Goal: Task Accomplishment & Management: Use online tool/utility

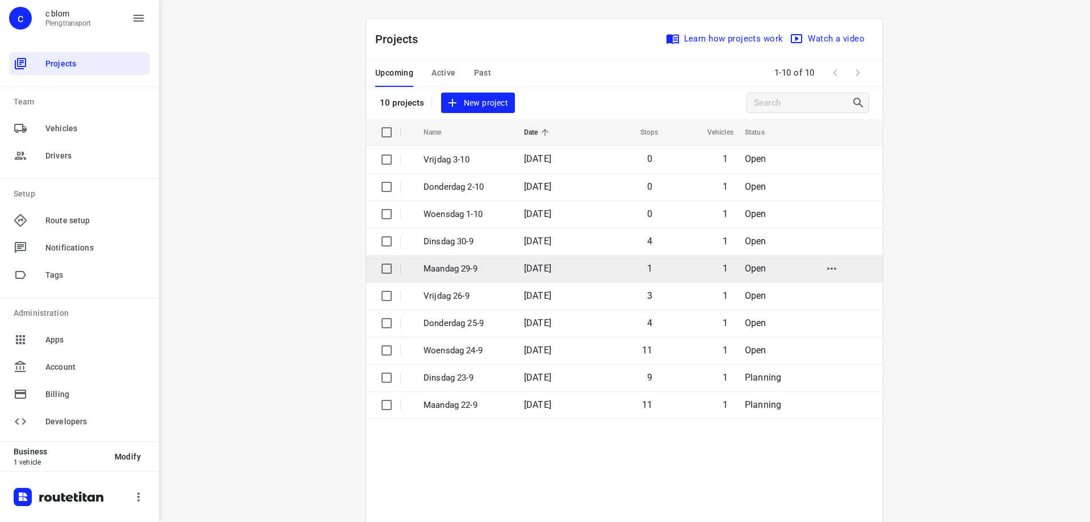
click at [491, 265] on p "Maandag 29-9" at bounding box center [465, 268] width 83 height 13
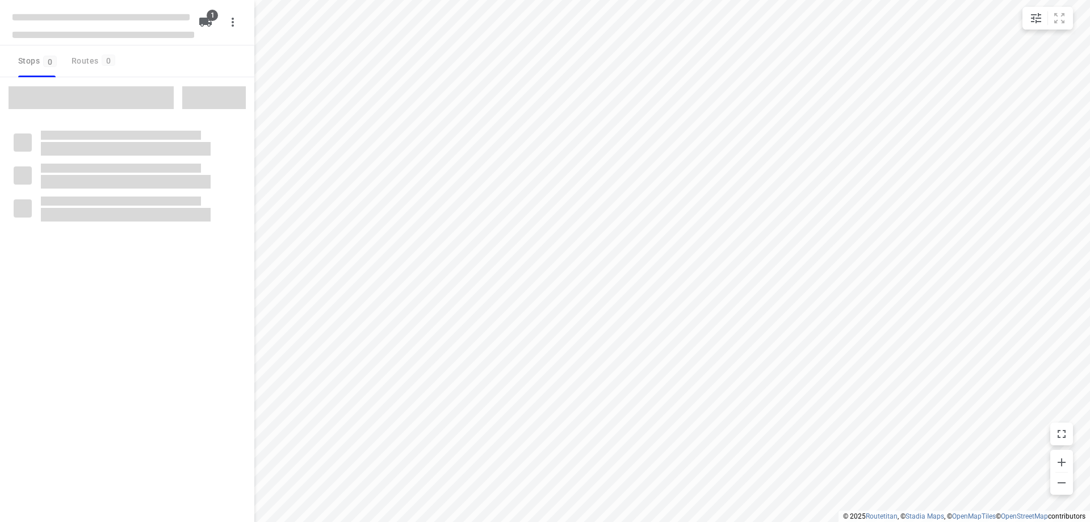
type input "distance"
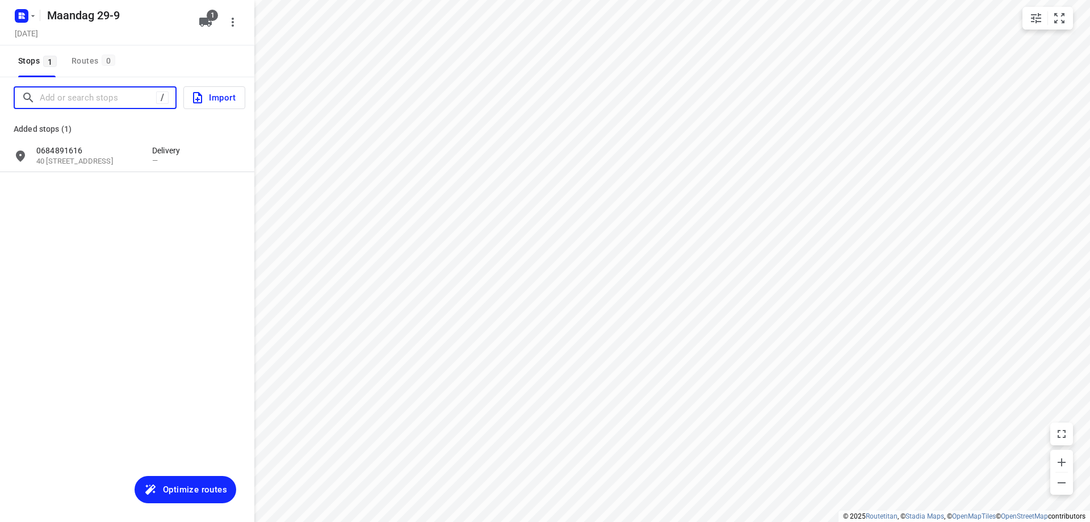
click at [102, 95] on input "Add or search stops" at bounding box center [98, 98] width 116 height 18
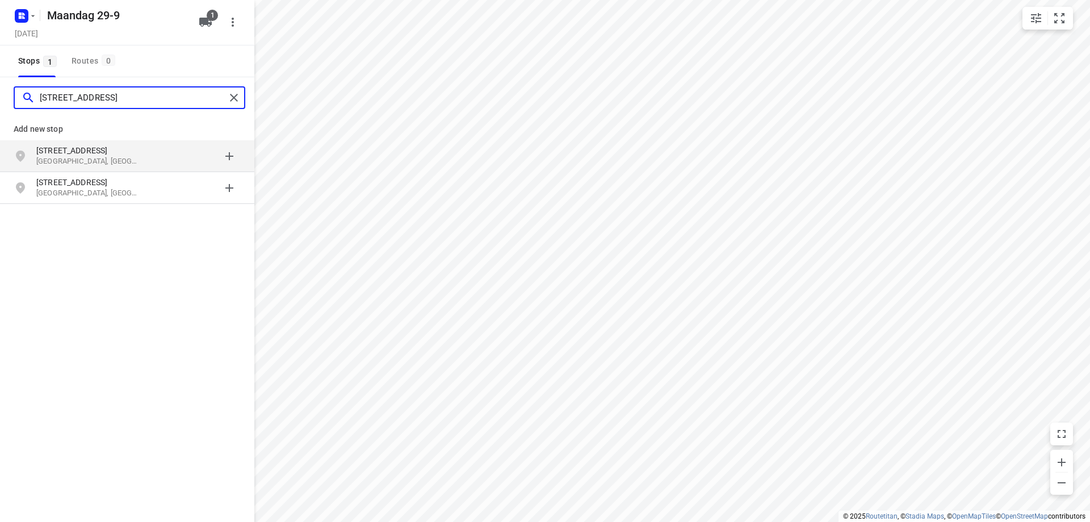
type input "[STREET_ADDRESS]"
click at [112, 154] on p "[STREET_ADDRESS]" at bounding box center [88, 150] width 104 height 11
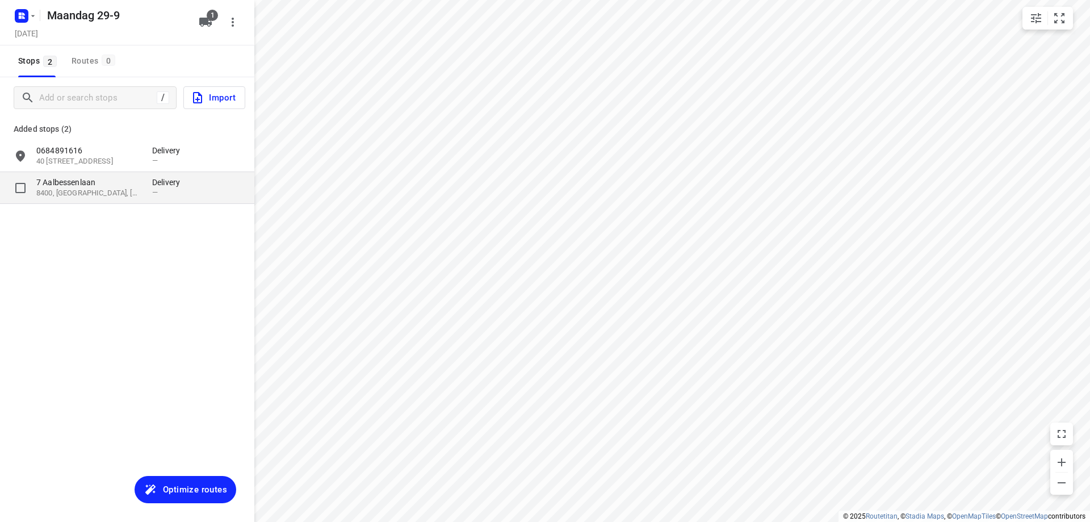
click at [130, 182] on p "7 Aalbessenlaan" at bounding box center [88, 182] width 104 height 11
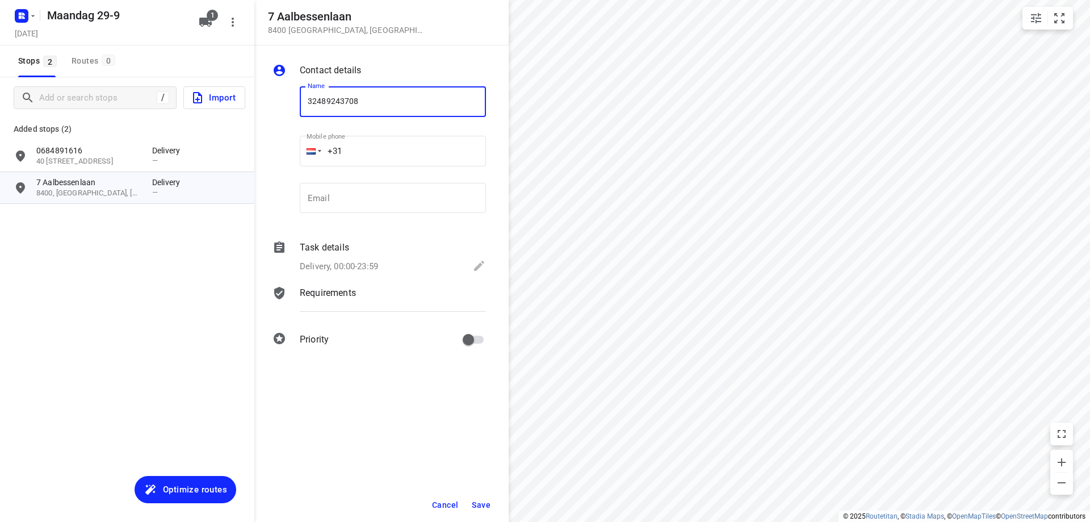
type input "32489243708"
click at [480, 500] on span "Save" at bounding box center [481, 504] width 19 height 9
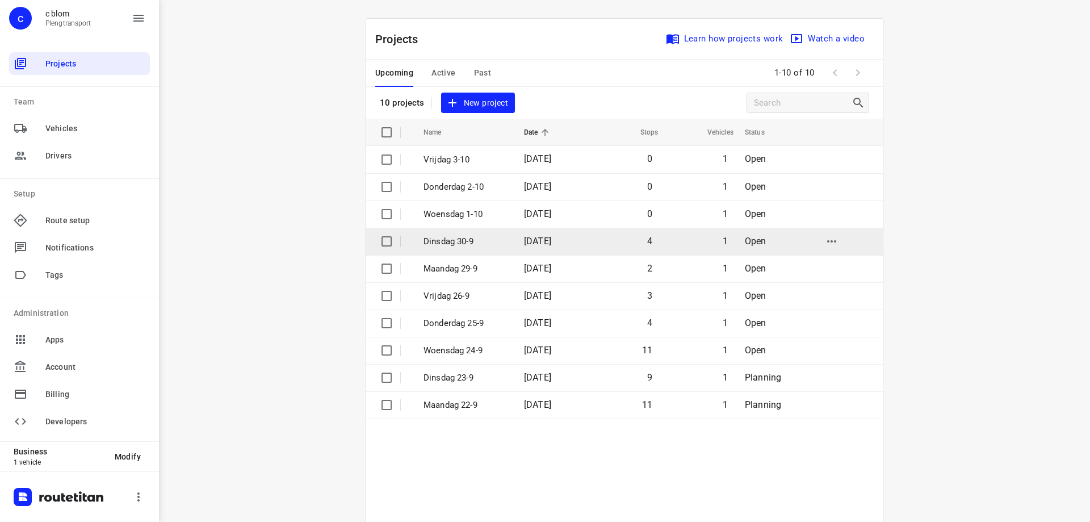
click at [488, 238] on p "Dinsdag 30-9" at bounding box center [465, 241] width 83 height 13
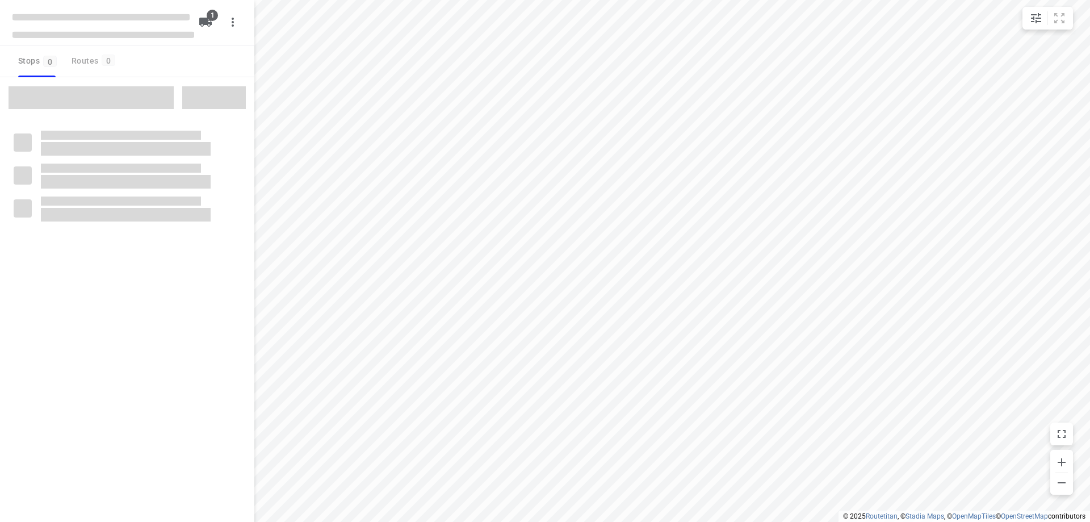
type input "distance"
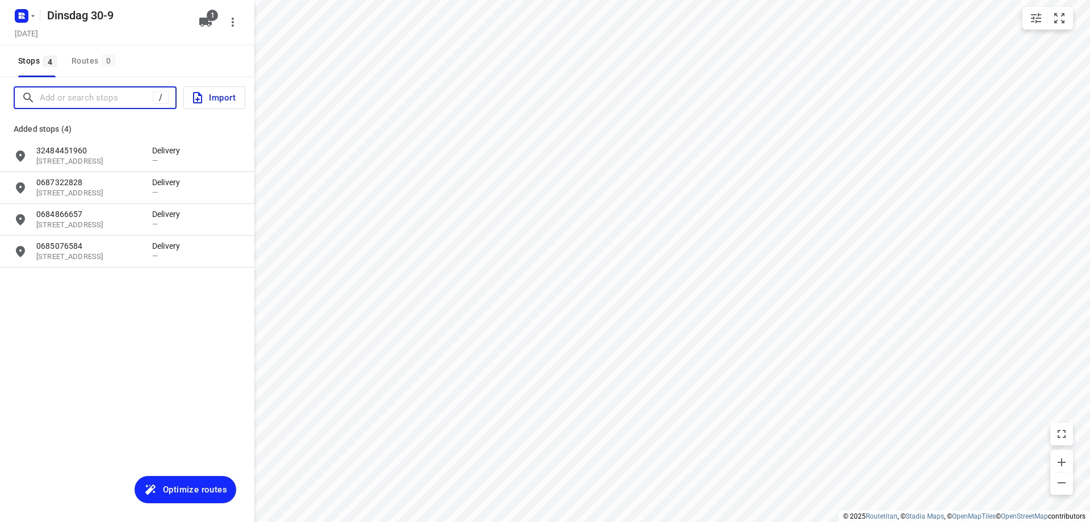
click at [120, 99] on input "Add or search stops" at bounding box center [96, 98] width 113 height 18
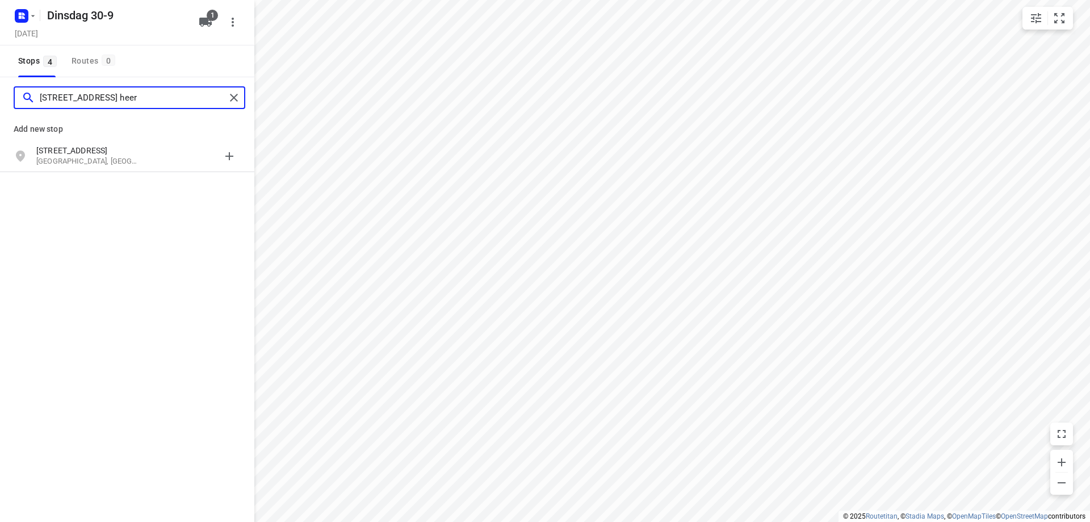
type input "[STREET_ADDRESS] heer"
click at [145, 154] on p "[STREET_ADDRESS]" at bounding box center [94, 150] width 116 height 11
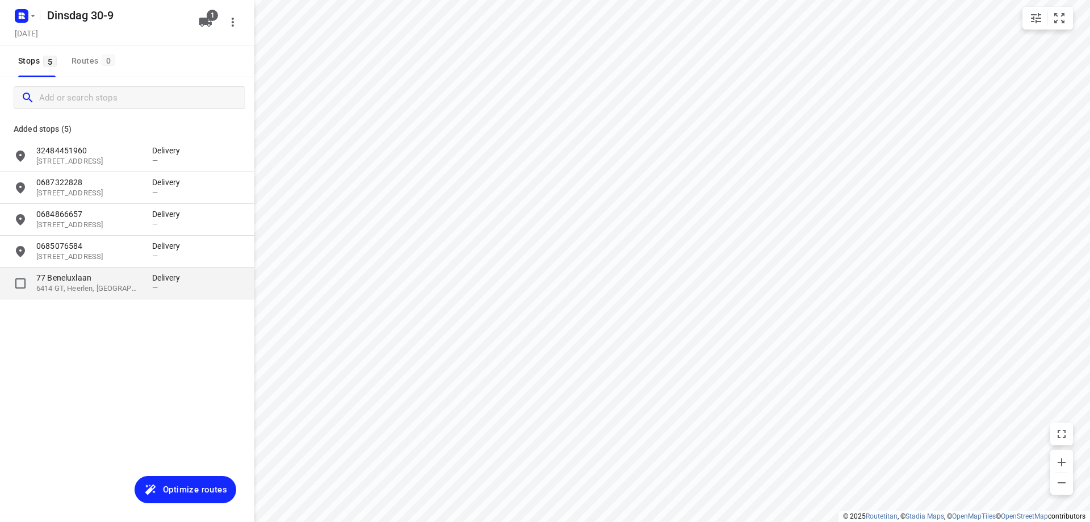
click at [132, 277] on p "77 Beneluxlaan" at bounding box center [88, 277] width 104 height 11
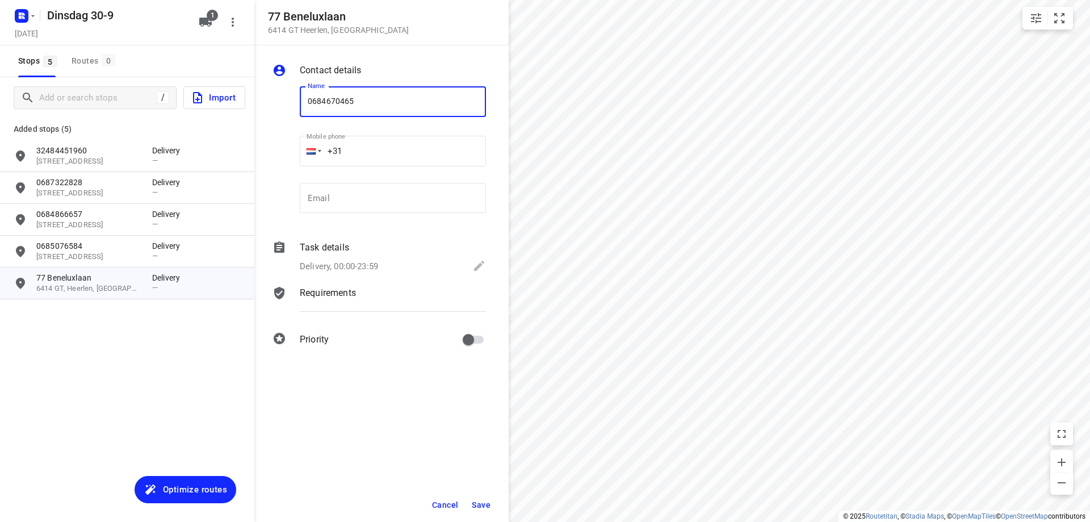
type input "0684670465"
click at [483, 503] on span "Save" at bounding box center [481, 504] width 19 height 9
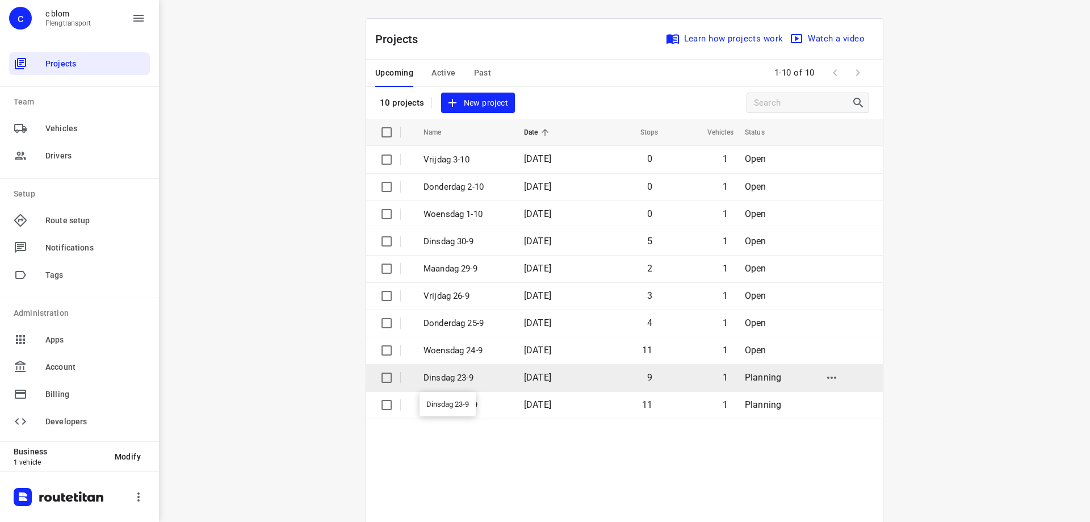
click at [469, 375] on p "Dinsdag 23-9" at bounding box center [465, 377] width 83 height 13
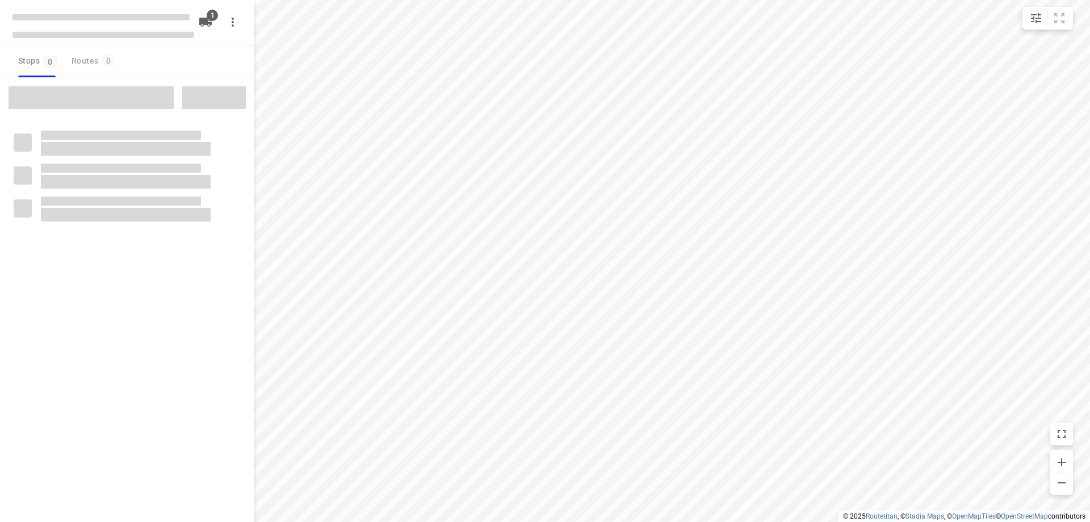
type input "distance"
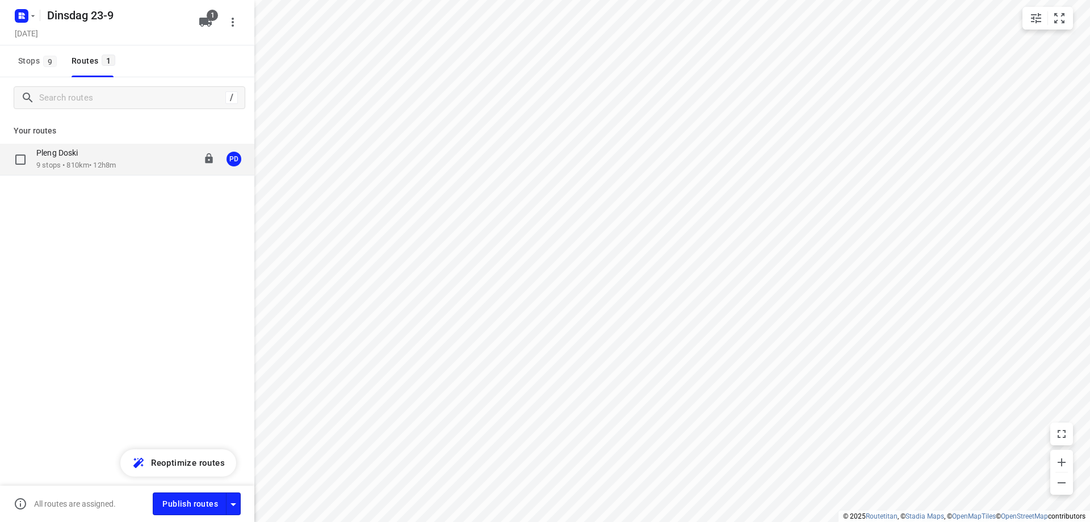
click at [91, 160] on div "Pleng Doski" at bounding box center [76, 154] width 80 height 12
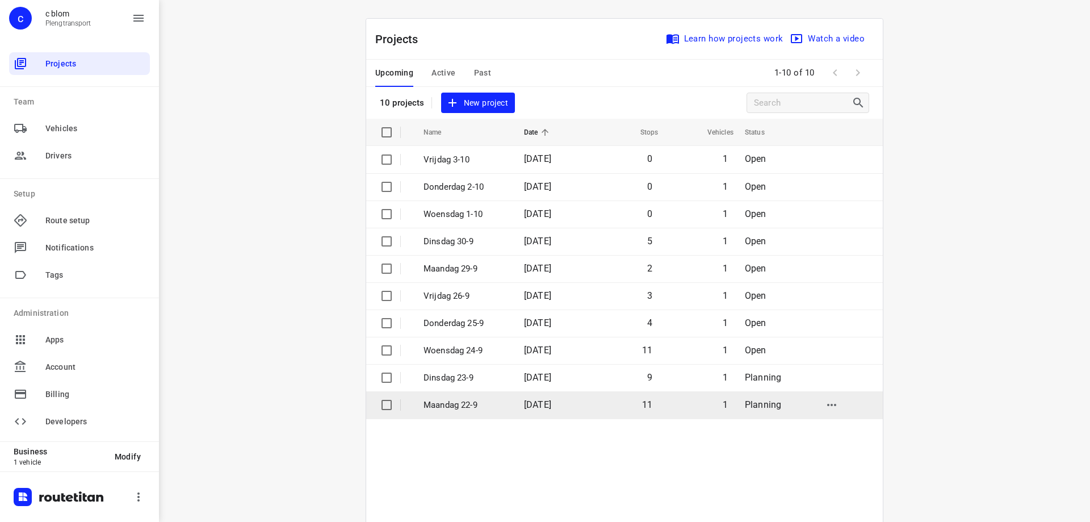
click at [631, 399] on td "11" at bounding box center [624, 404] width 73 height 27
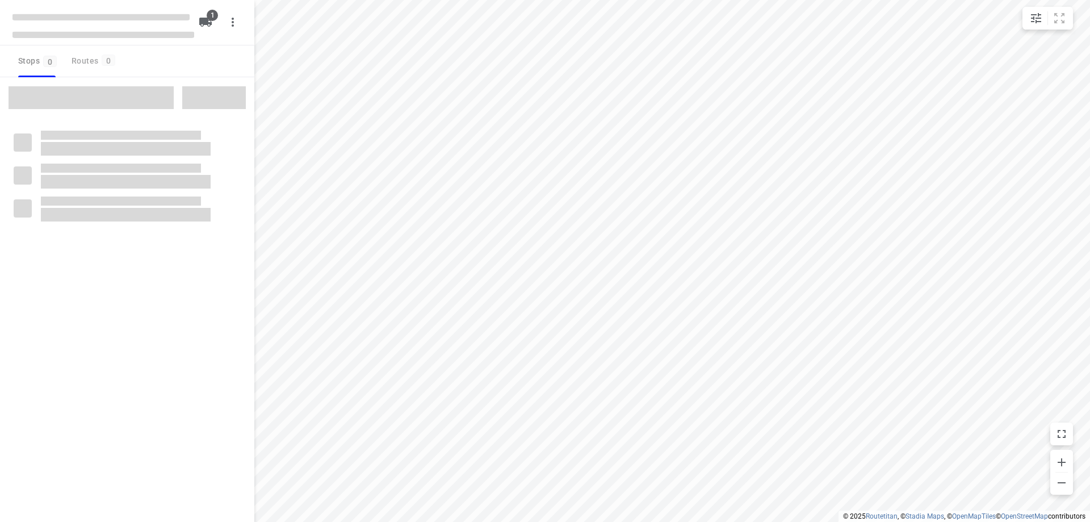
type input "distance"
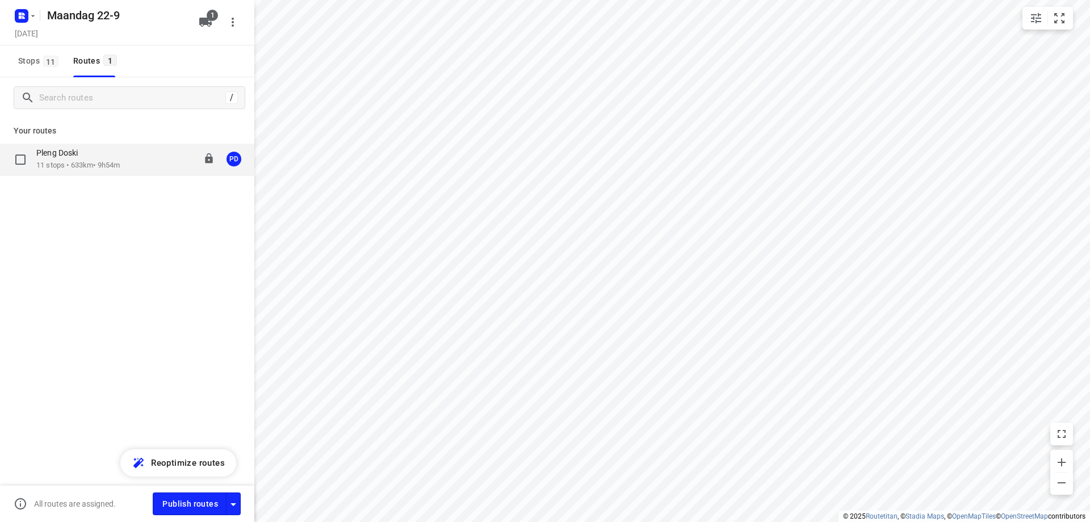
click at [97, 157] on div "Pleng Doski" at bounding box center [77, 154] width 83 height 12
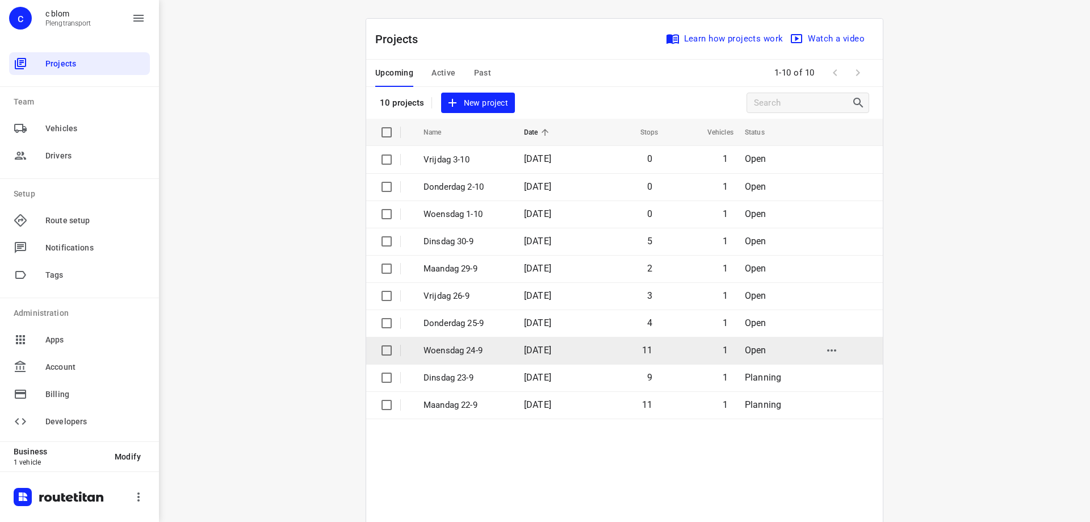
click at [465, 349] on p "Woensdag 24-9" at bounding box center [465, 350] width 83 height 13
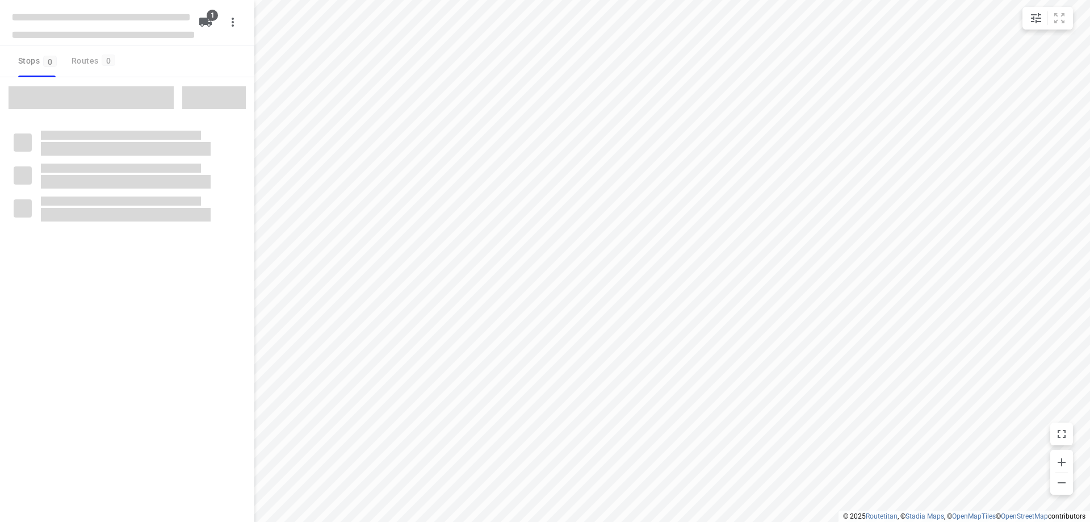
type input "distance"
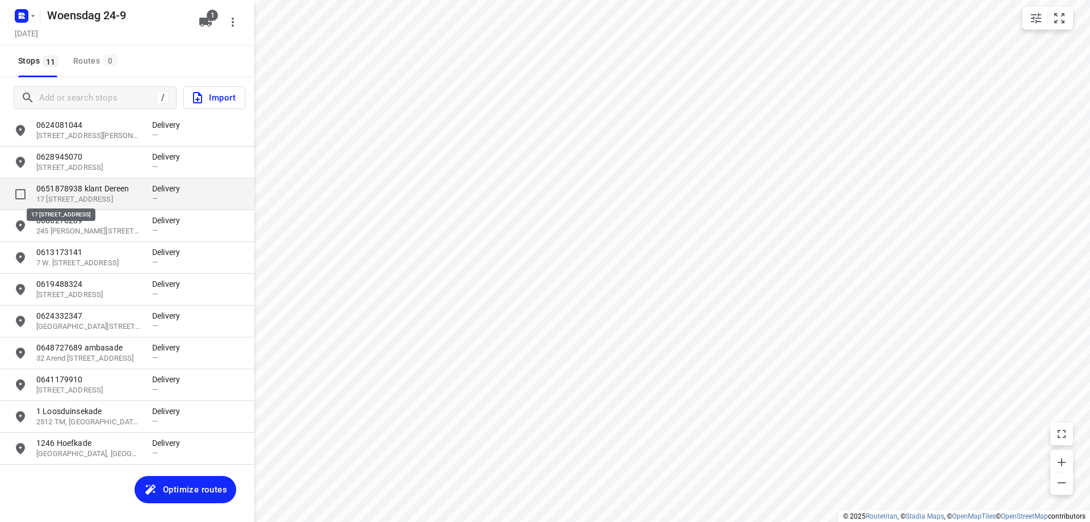
scroll to position [30, 0]
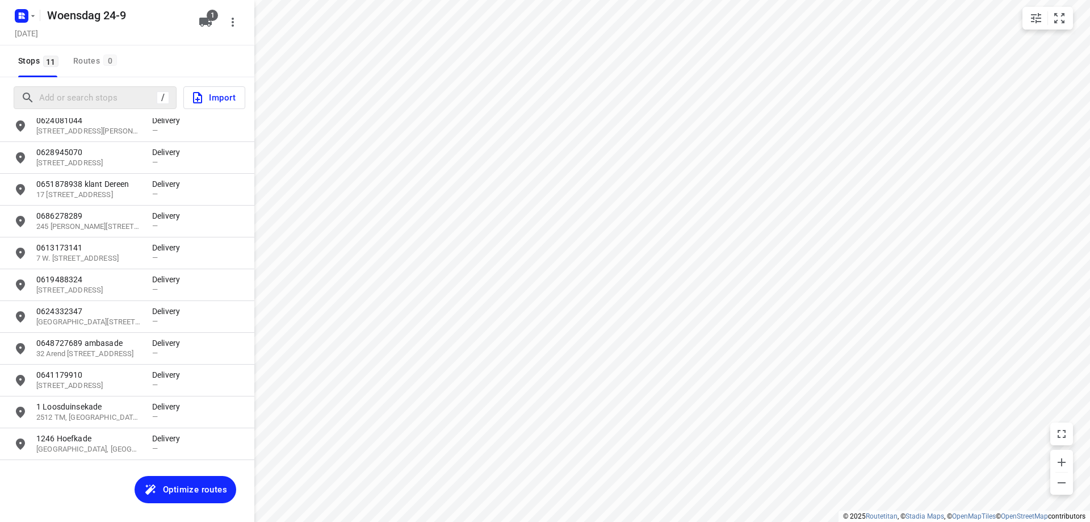
click at [124, 107] on div "/" at bounding box center [95, 97] width 163 height 23
click at [112, 92] on input "Add or search stops" at bounding box center [142, 98] width 204 height 18
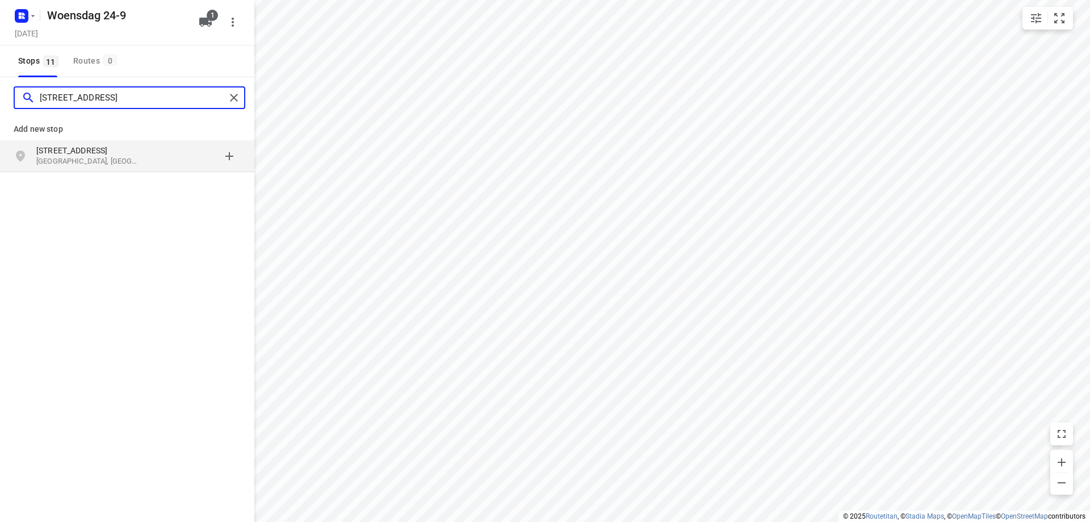
type input "[STREET_ADDRESS]"
click at [127, 153] on p "[STREET_ADDRESS]" at bounding box center [88, 150] width 104 height 11
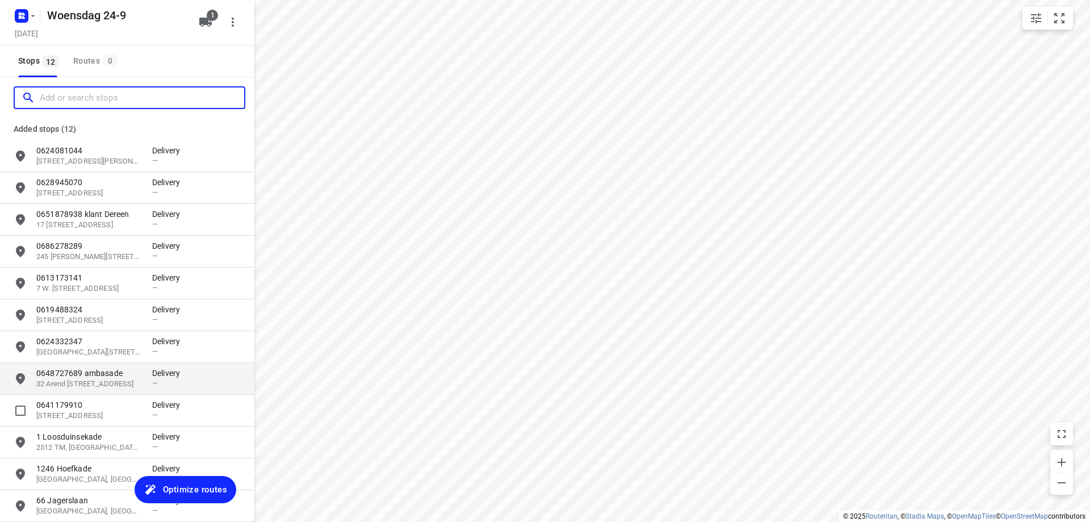
scroll to position [52, 0]
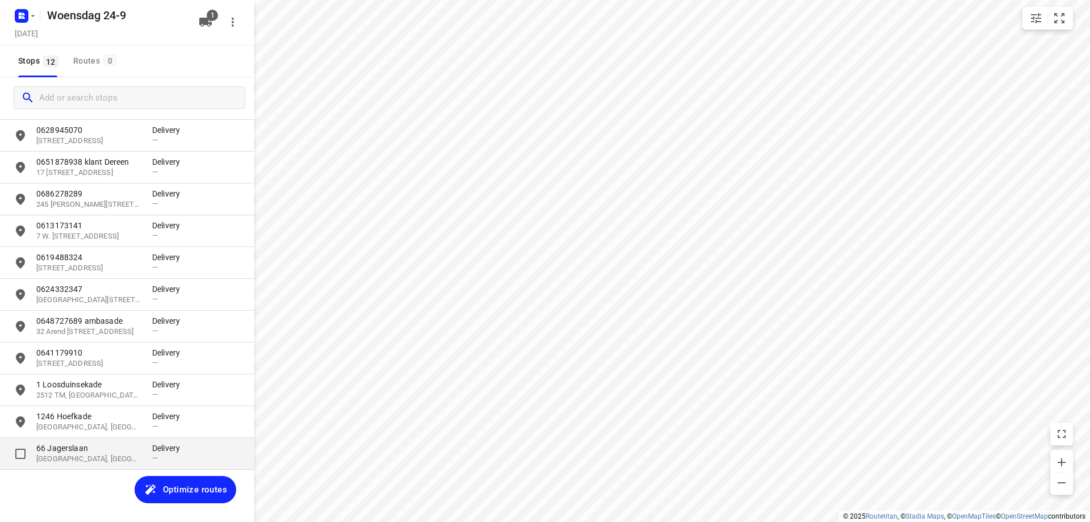
click at [145, 442] on div "66 [STREET_ADDRESS] Delivery —" at bounding box center [127, 454] width 254 height 32
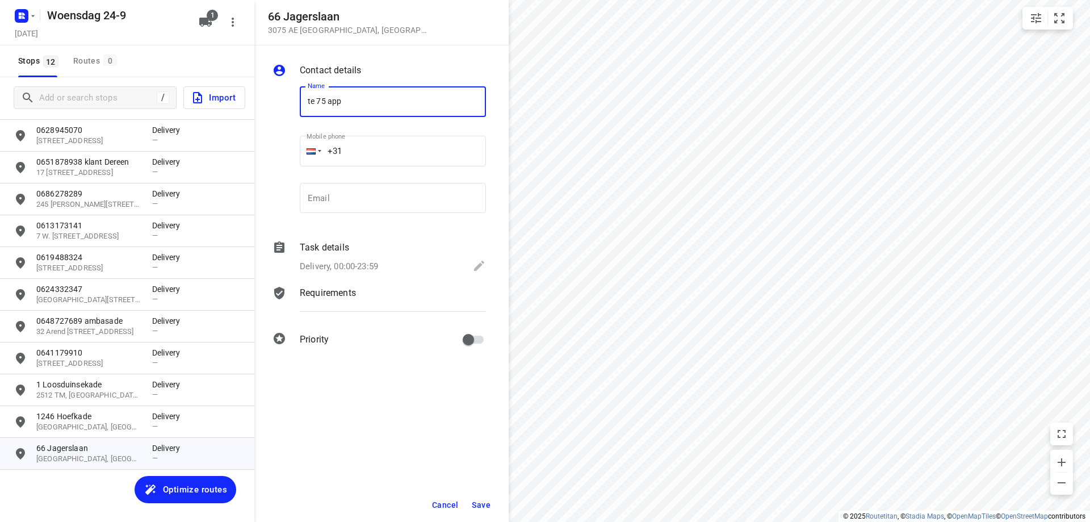
click at [313, 100] on input "te 75 app" at bounding box center [393, 101] width 186 height 31
type input "tel 75 app"
click at [487, 499] on button "Save" at bounding box center [481, 505] width 28 height 20
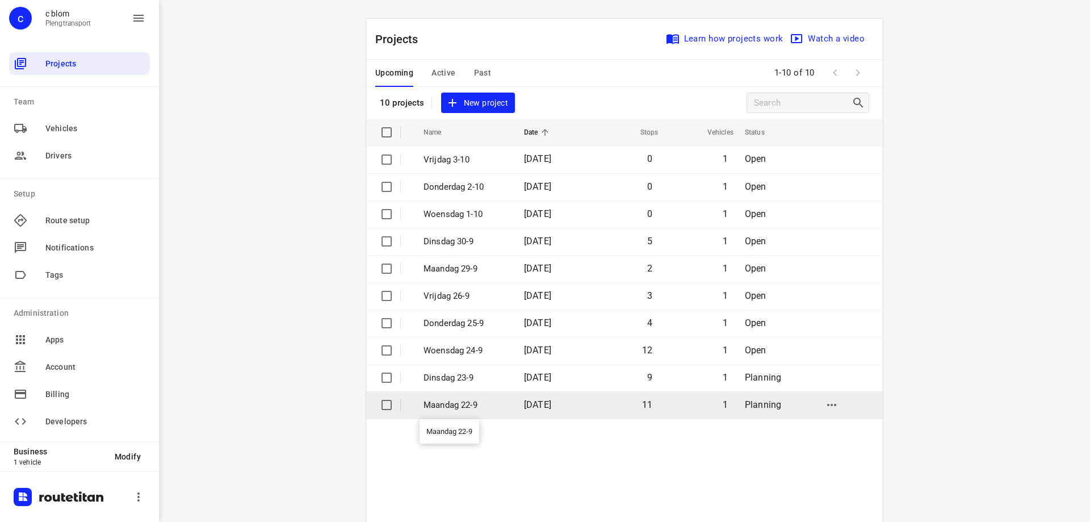
click at [491, 404] on p "Maandag 22-9" at bounding box center [465, 405] width 83 height 13
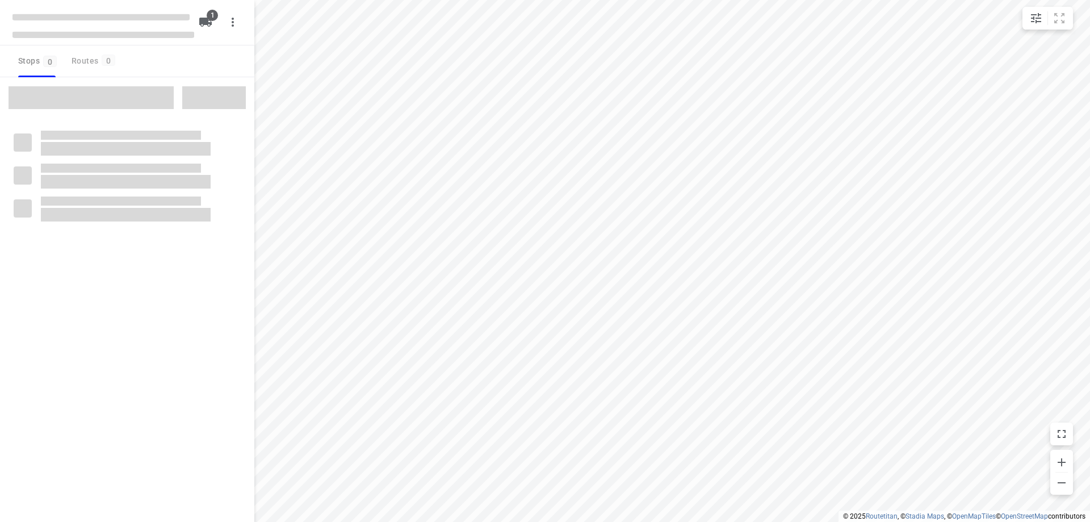
type input "distance"
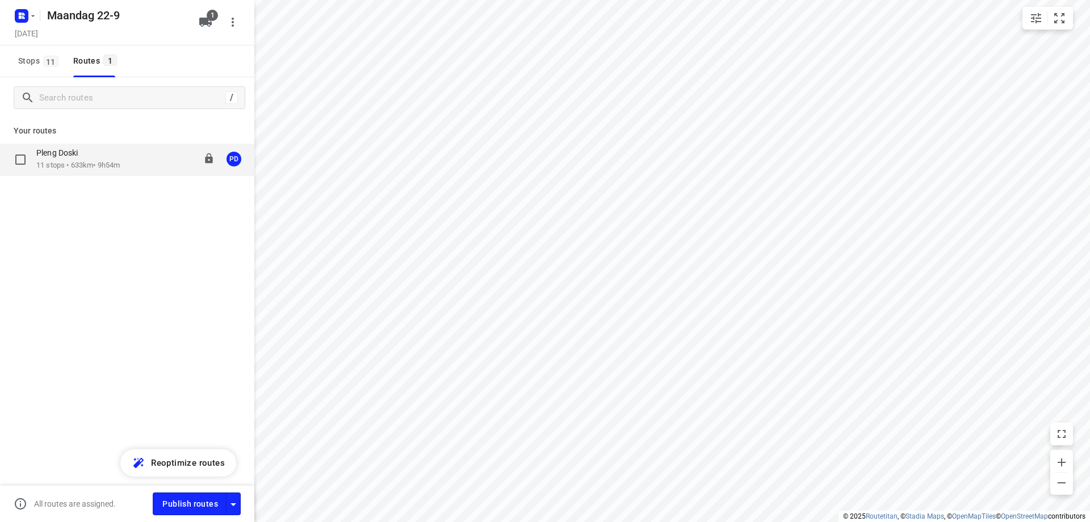
click at [111, 164] on p "11 stops • 633km • 9h54m" at bounding box center [77, 165] width 83 height 11
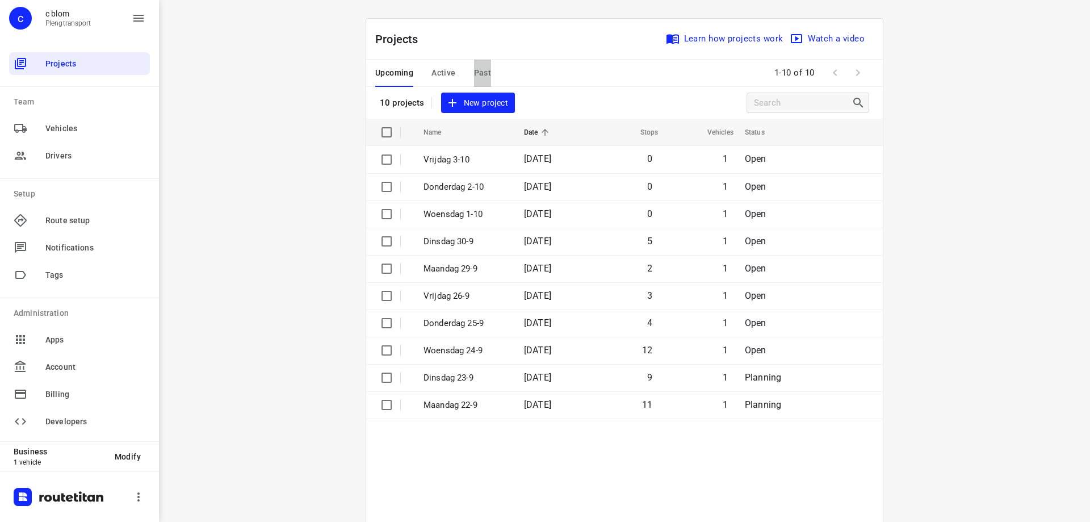
click at [478, 68] on span "Past" at bounding box center [483, 73] width 18 height 14
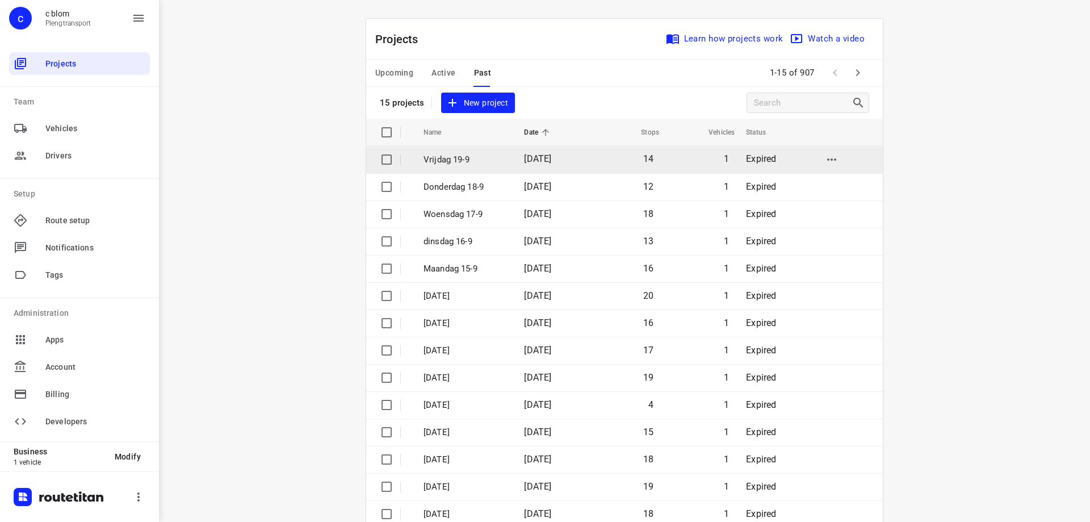
click at [484, 155] on p "Vrijdag 19-9" at bounding box center [465, 159] width 83 height 13
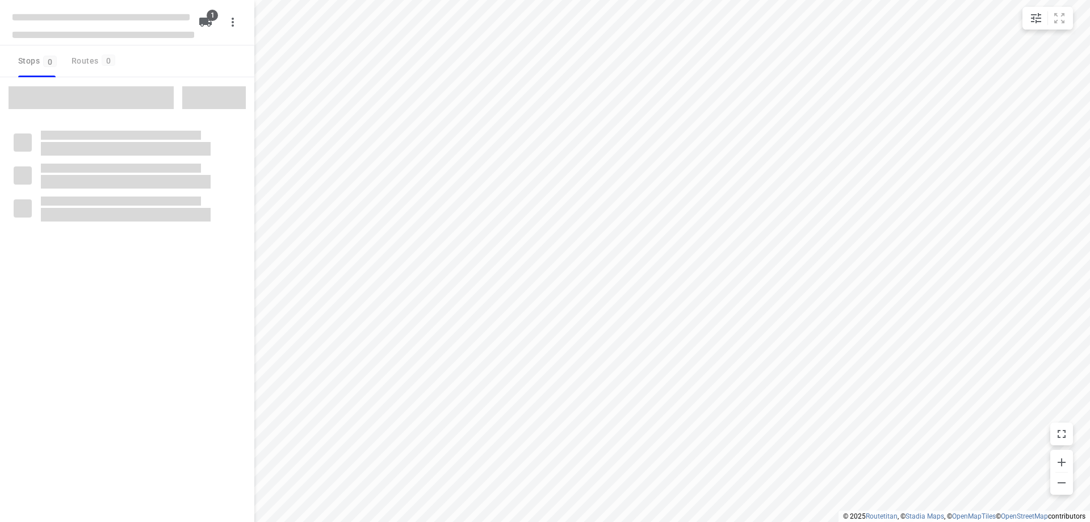
type input "distance"
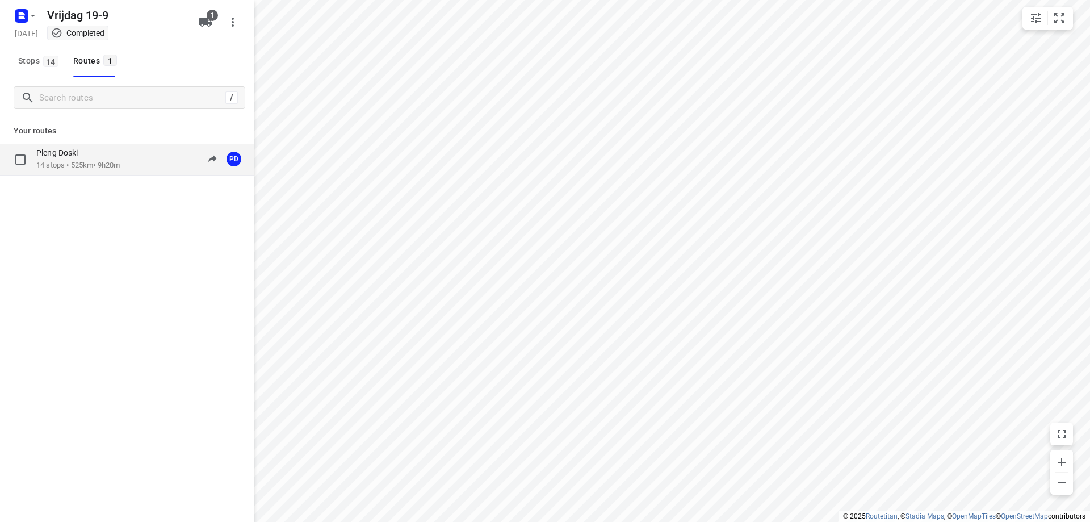
click at [137, 166] on div "Pleng Doski 14 stops • 525km • 9h20m 08:00-17:24 PD" at bounding box center [145, 159] width 218 height 23
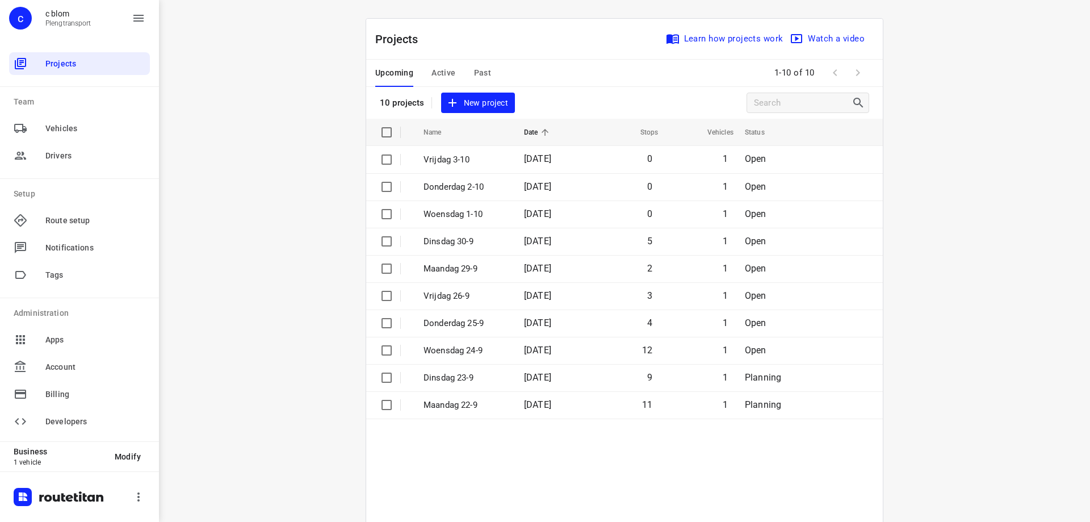
click at [986, 124] on div "i © 2025 Routetitan , © Stadia Maps , © OpenMapTiles © OpenStreetMap contributo…" at bounding box center [624, 261] width 931 height 522
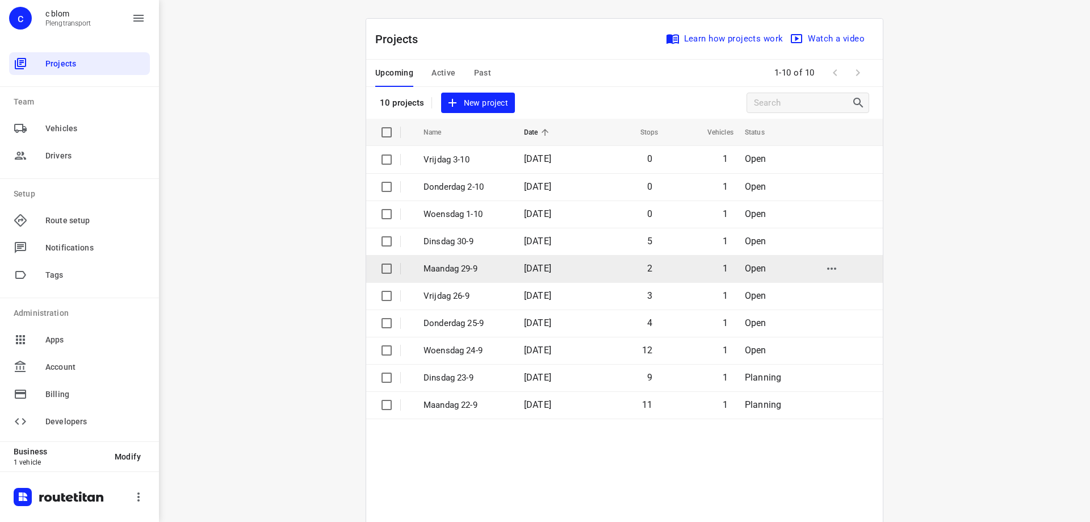
click at [606, 274] on td "2" at bounding box center [624, 268] width 73 height 27
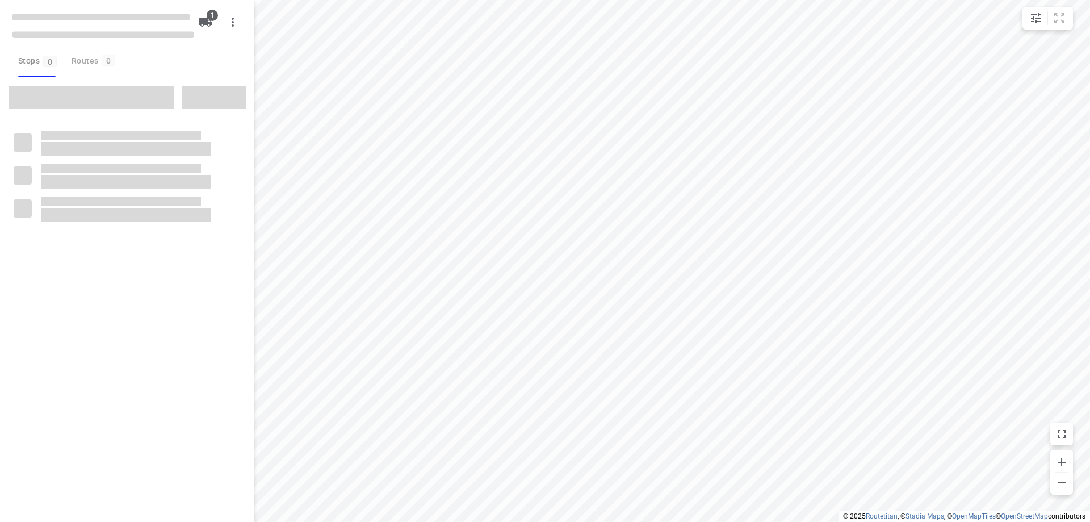
type input "distance"
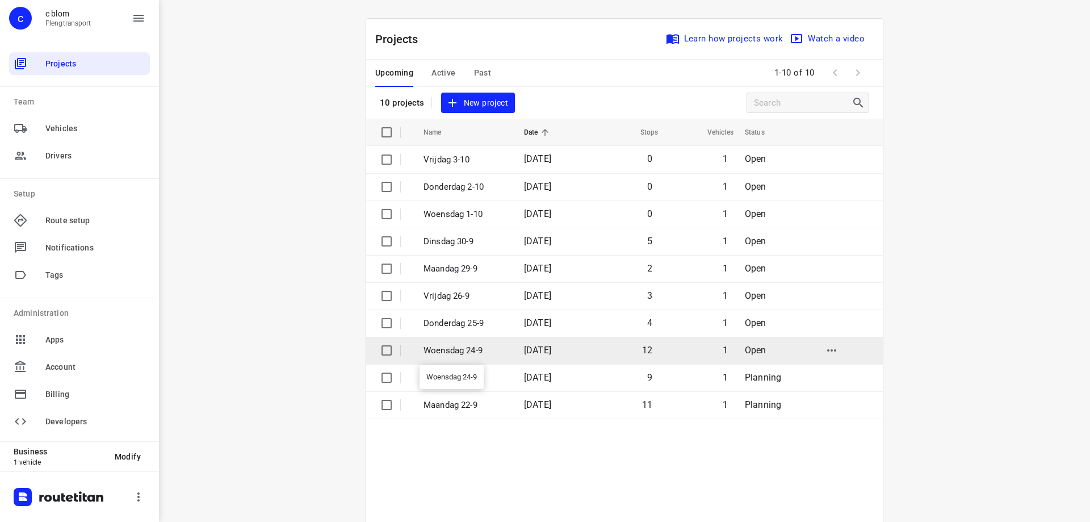
click at [477, 345] on p "Woensdag 24-9" at bounding box center [465, 350] width 83 height 13
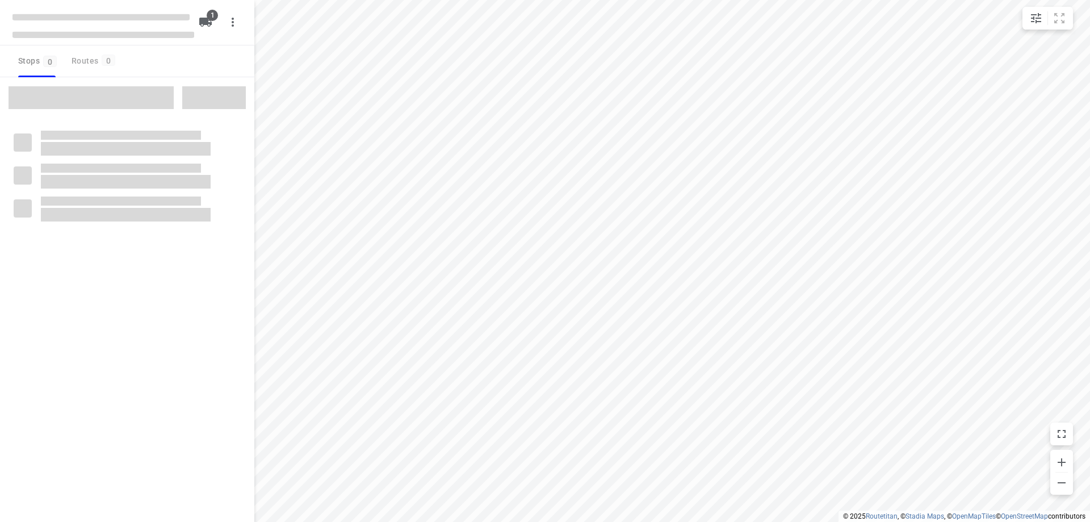
type input "distance"
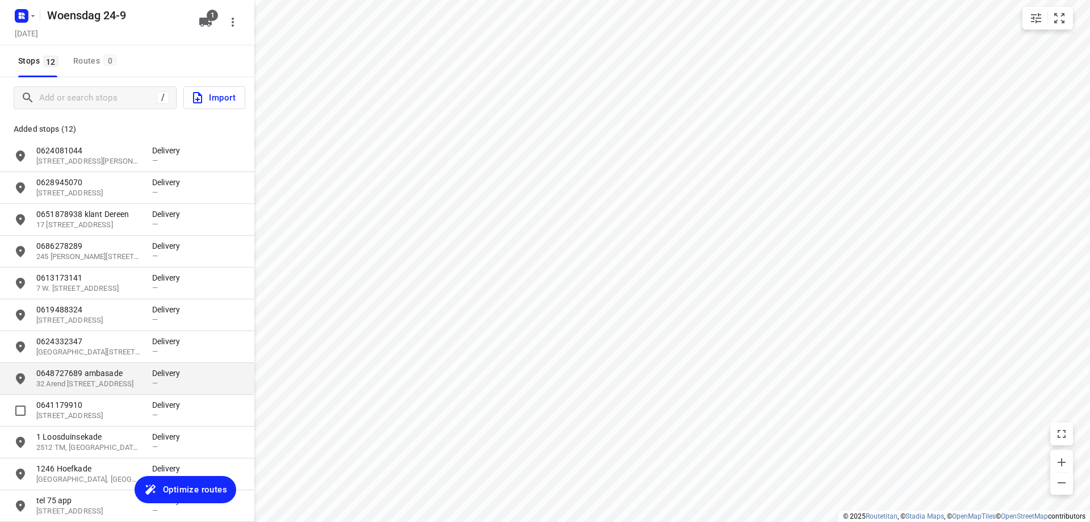
scroll to position [52, 0]
